Goal: Transaction & Acquisition: Download file/media

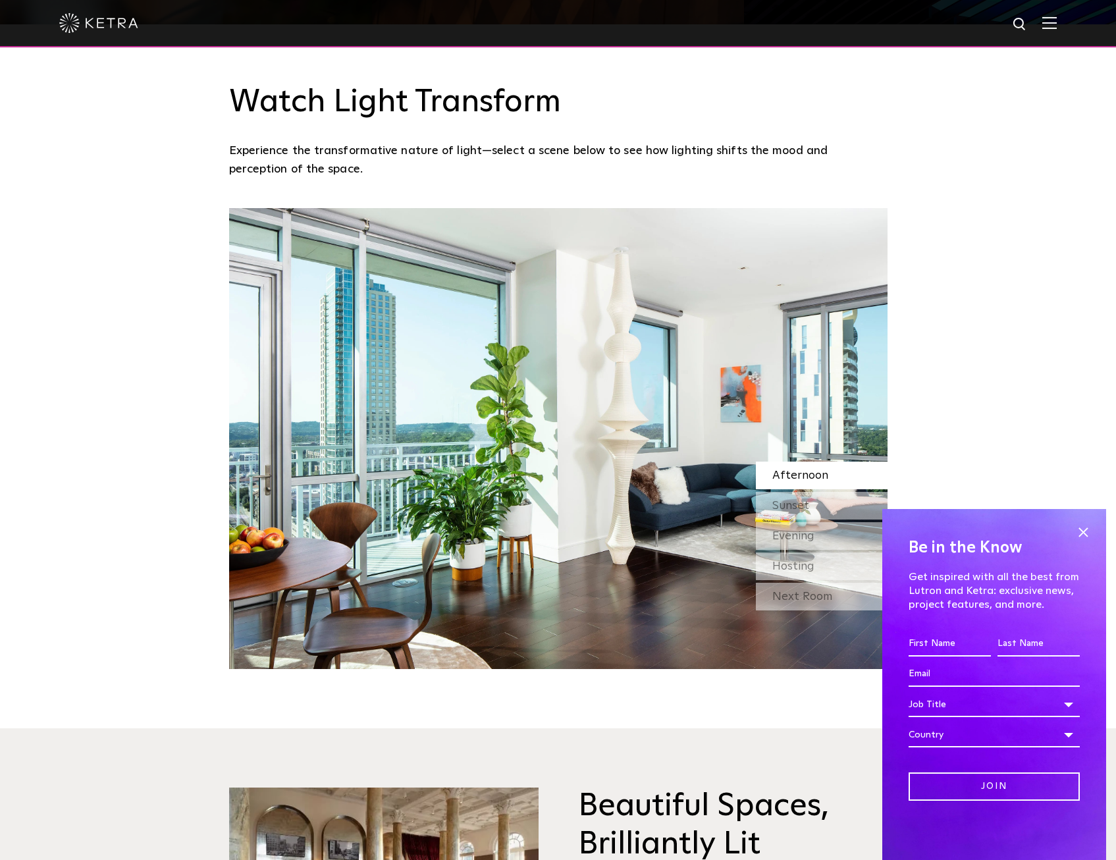
scroll to position [1317, 0]
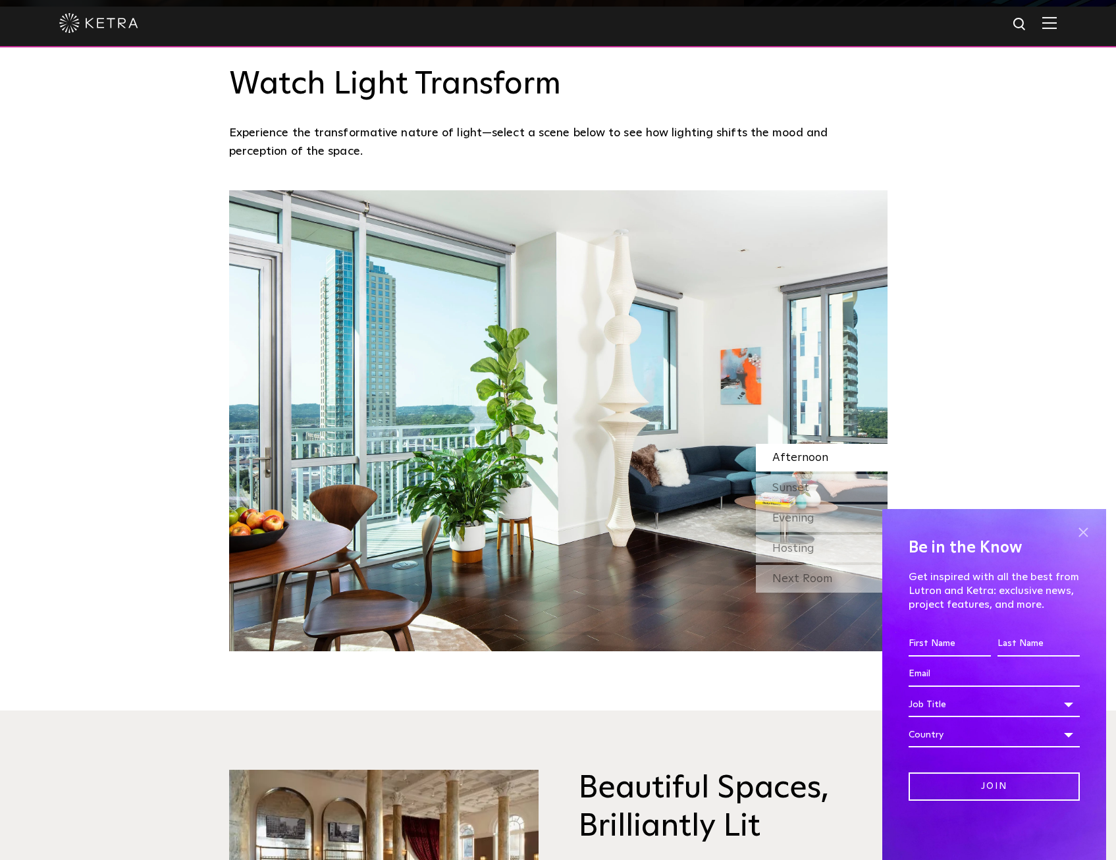
click at [1085, 526] on span at bounding box center [1084, 532] width 20 height 20
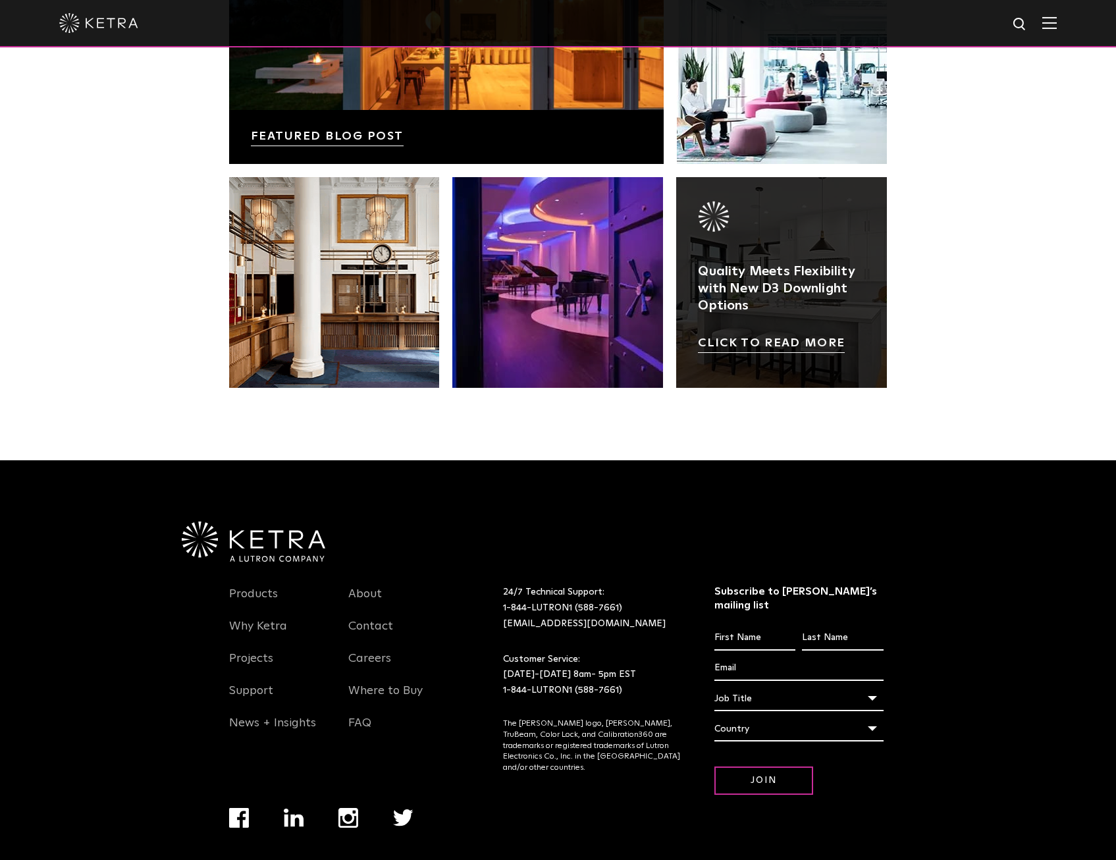
scroll to position [2770, 0]
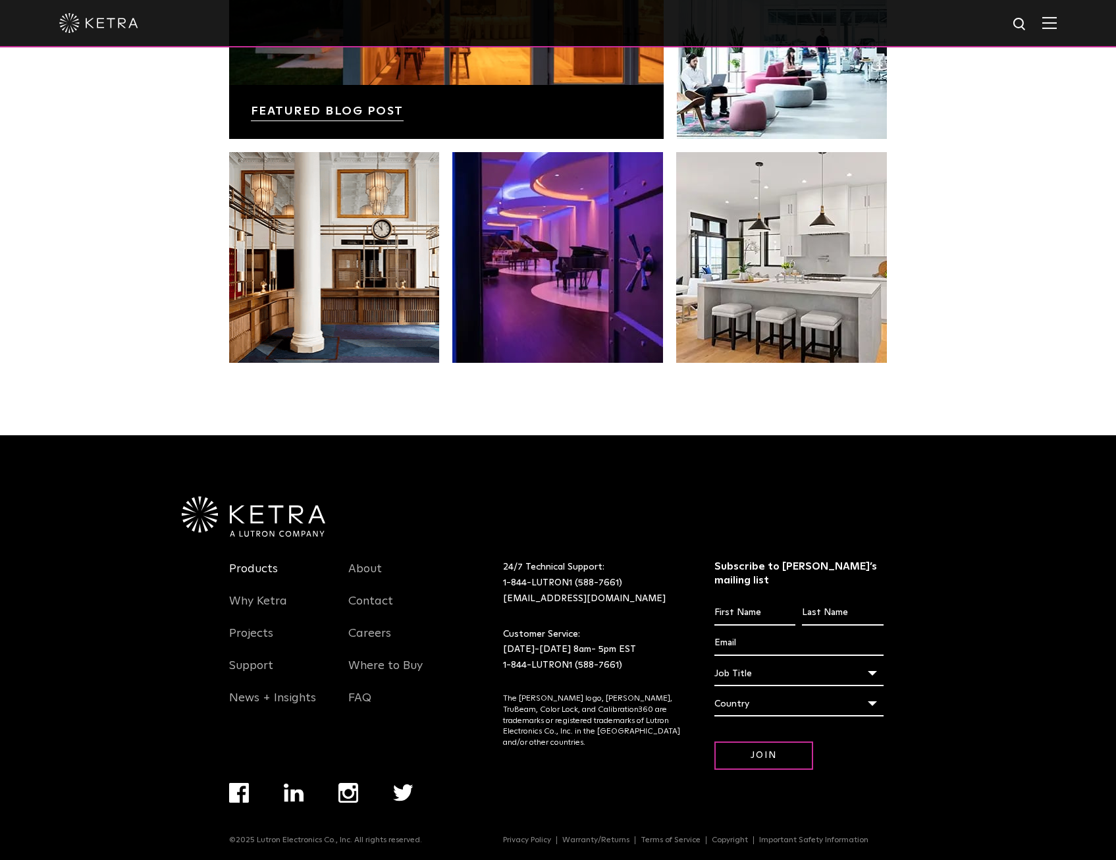
click at [263, 565] on link "Products" at bounding box center [253, 577] width 49 height 30
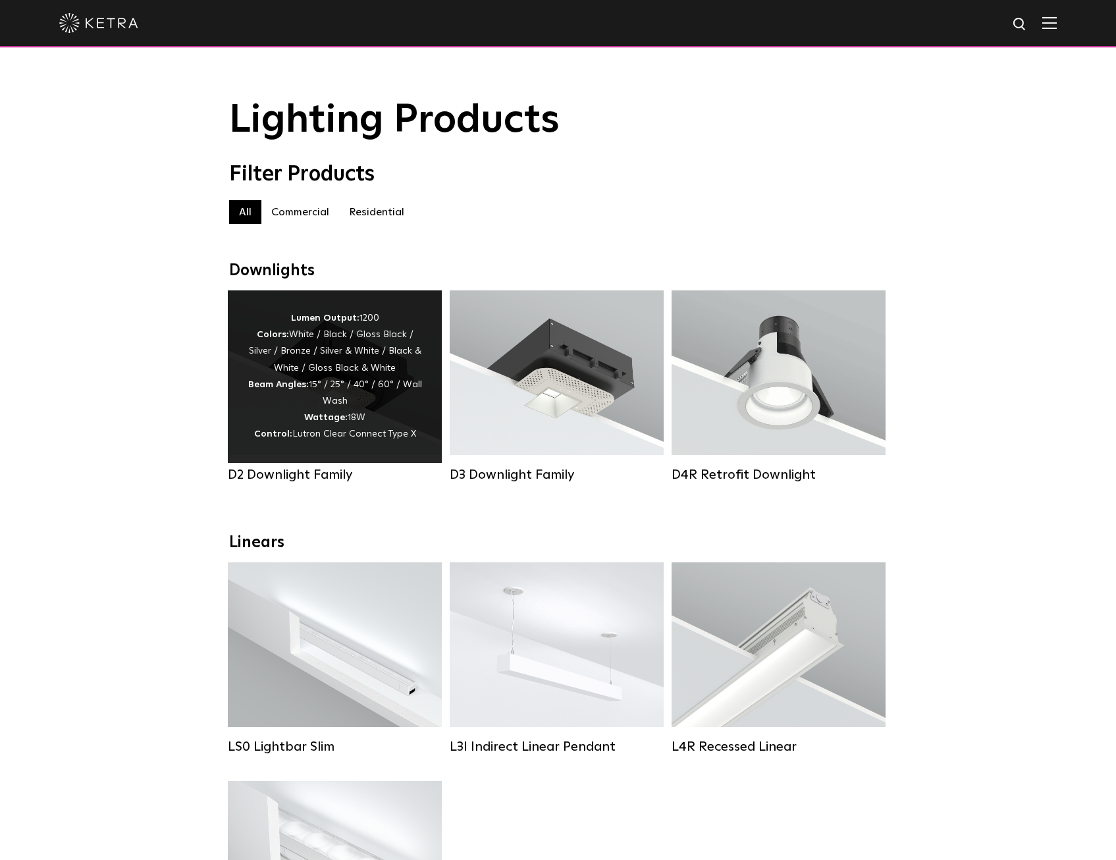
click at [306, 480] on div "D2 Downlight Family" at bounding box center [335, 475] width 214 height 16
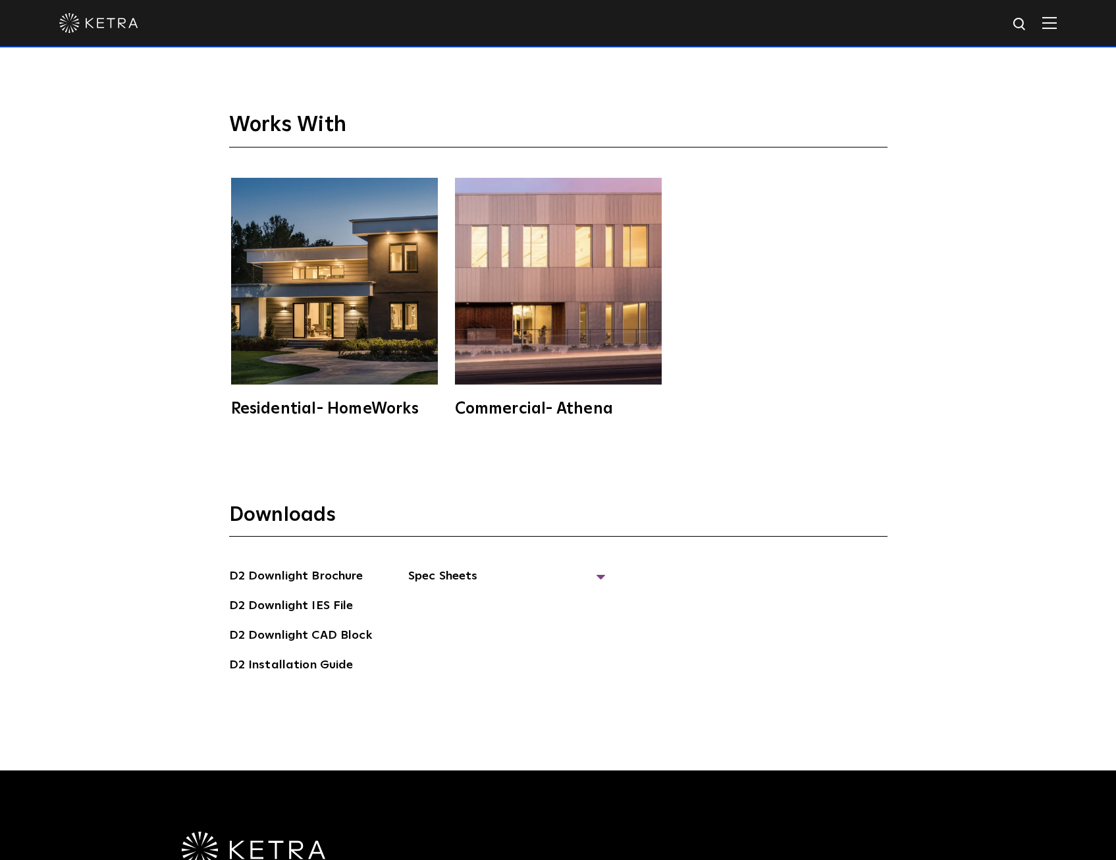
scroll to position [4084, 0]
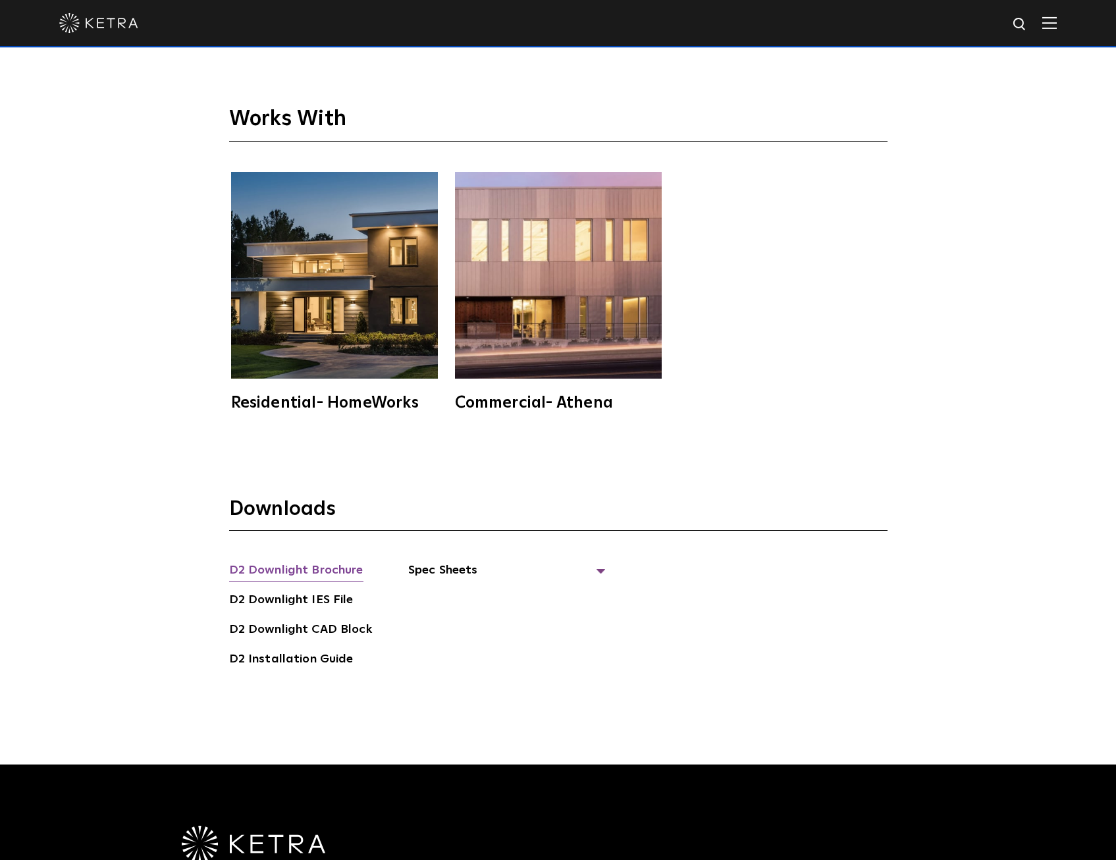
click at [317, 561] on link "D2 Downlight Brochure" at bounding box center [296, 571] width 134 height 21
